Goal: Obtain resource: Download file/media

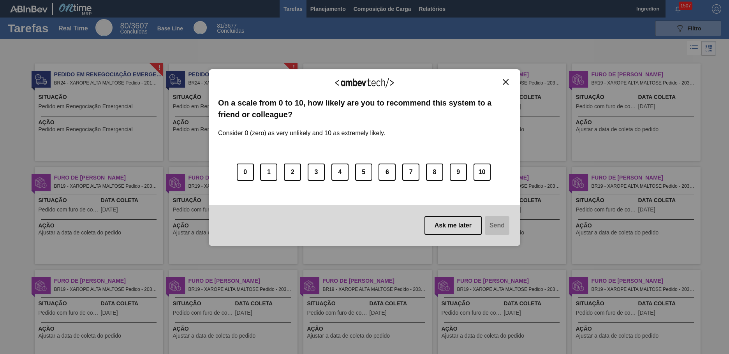
click at [506, 82] on img "Close" at bounding box center [506, 82] width 6 height 6
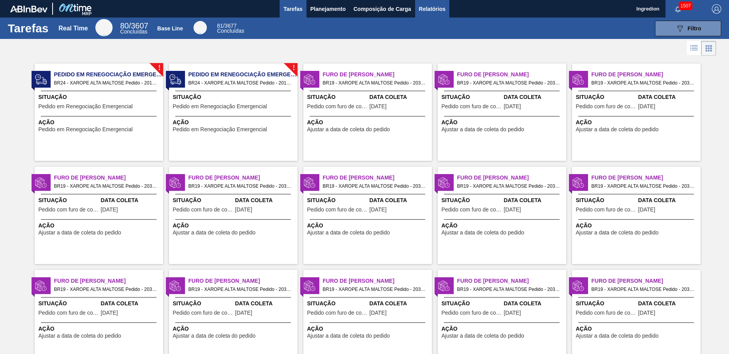
click at [432, 9] on span "Relatórios" at bounding box center [432, 8] width 26 height 9
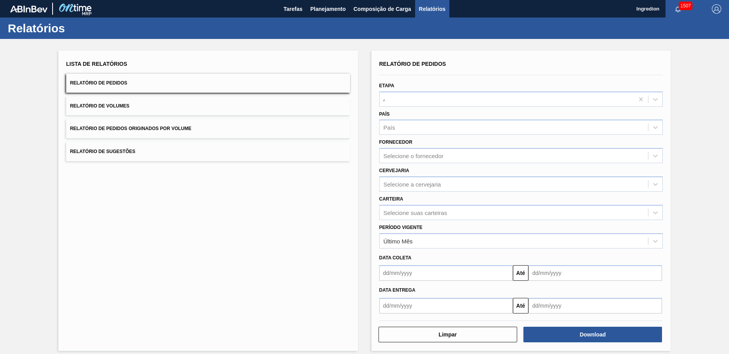
type input "Aguardando Faturamento"
type input "Xarope"
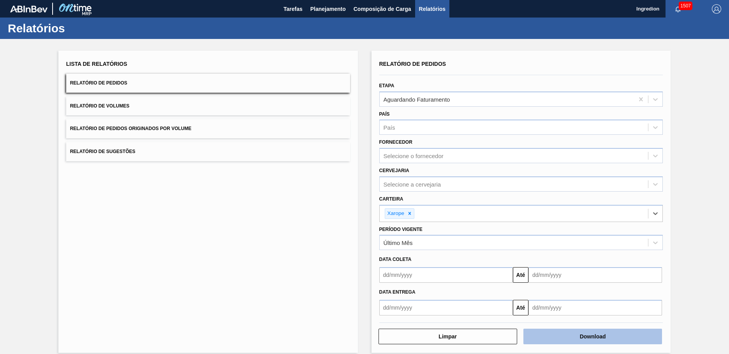
click at [592, 337] on button "Download" at bounding box center [593, 337] width 139 height 16
